Goal: Check status: Check status

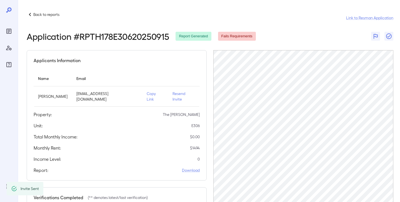
scroll to position [31, 0]
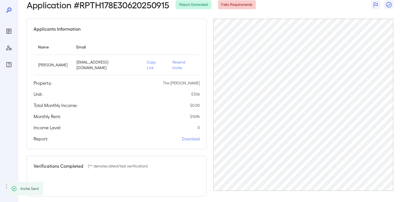
click at [4, 29] on div at bounding box center [9, 101] width 18 height 202
click at [6, 32] on icon "Reports" at bounding box center [9, 31] width 7 height 7
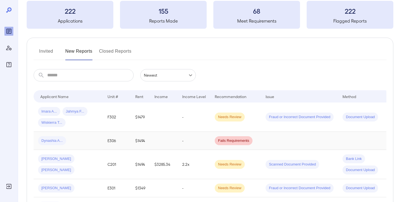
click at [89, 142] on div "Dynashia A..." at bounding box center [68, 140] width 61 height 9
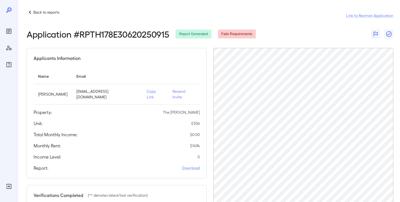
scroll to position [31, 0]
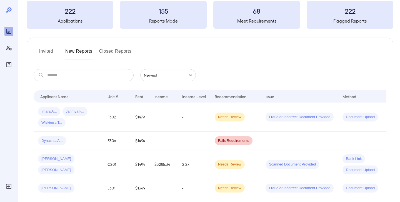
click at [45, 52] on button "Invited" at bounding box center [46, 53] width 25 height 13
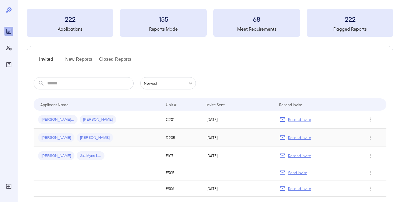
scroll to position [36, 0]
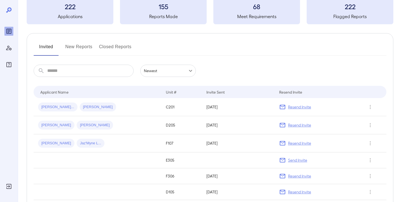
click at [75, 48] on button "New Reports" at bounding box center [78, 48] width 27 height 13
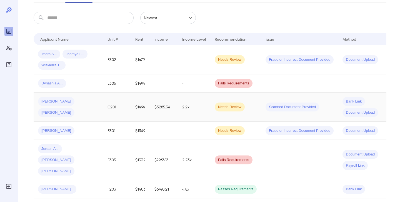
scroll to position [90, 0]
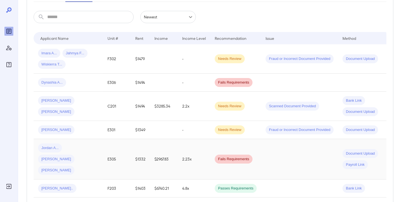
click at [174, 146] on td "$2967.83" at bounding box center [164, 159] width 28 height 40
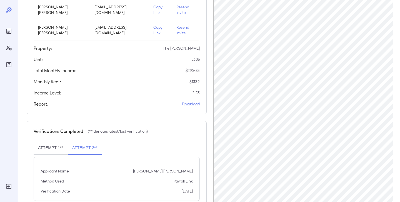
scroll to position [109, 0]
